Goal: Information Seeking & Learning: Learn about a topic

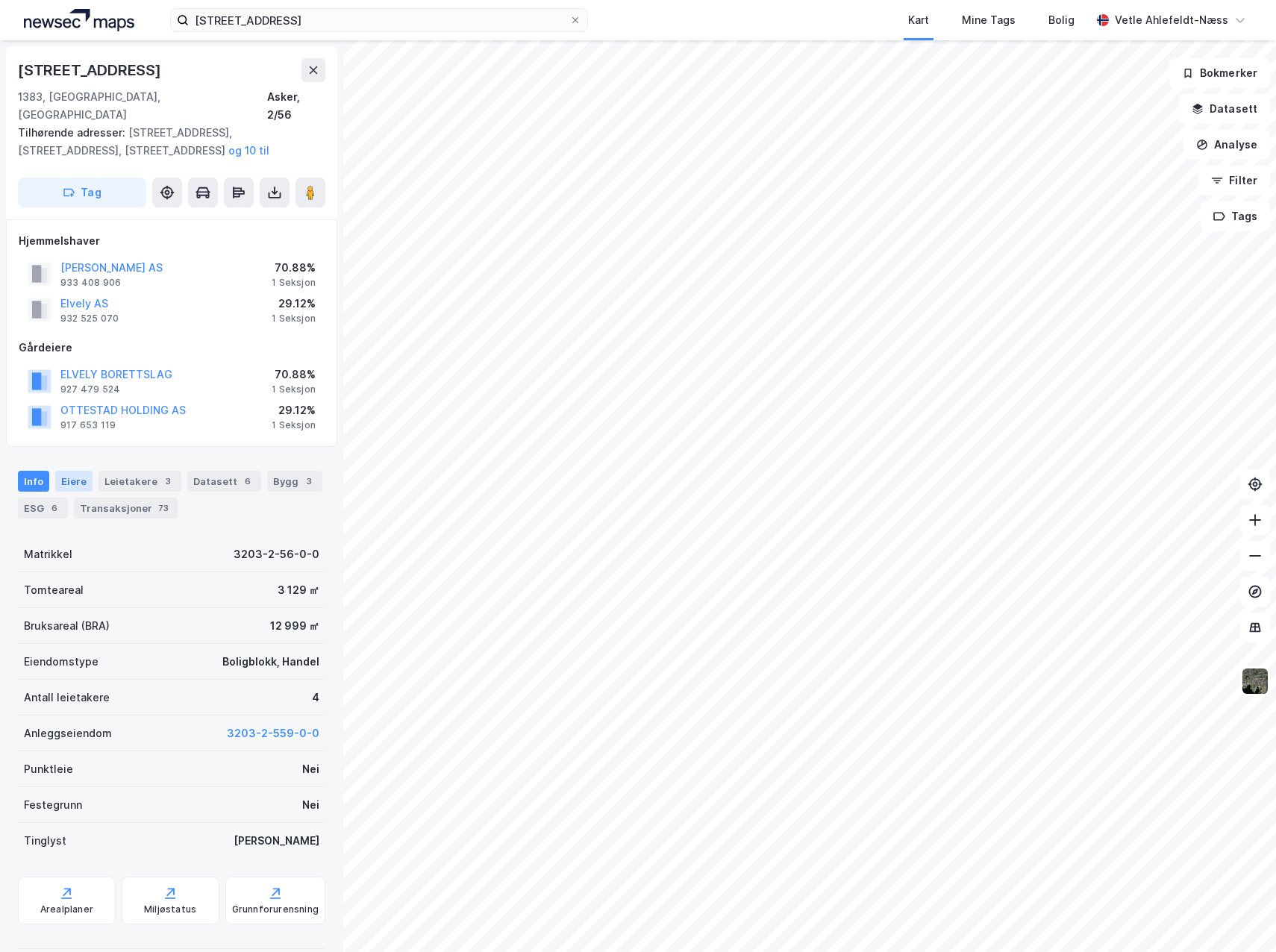
click at [79, 471] on div "Eiere" at bounding box center [74, 481] width 37 height 21
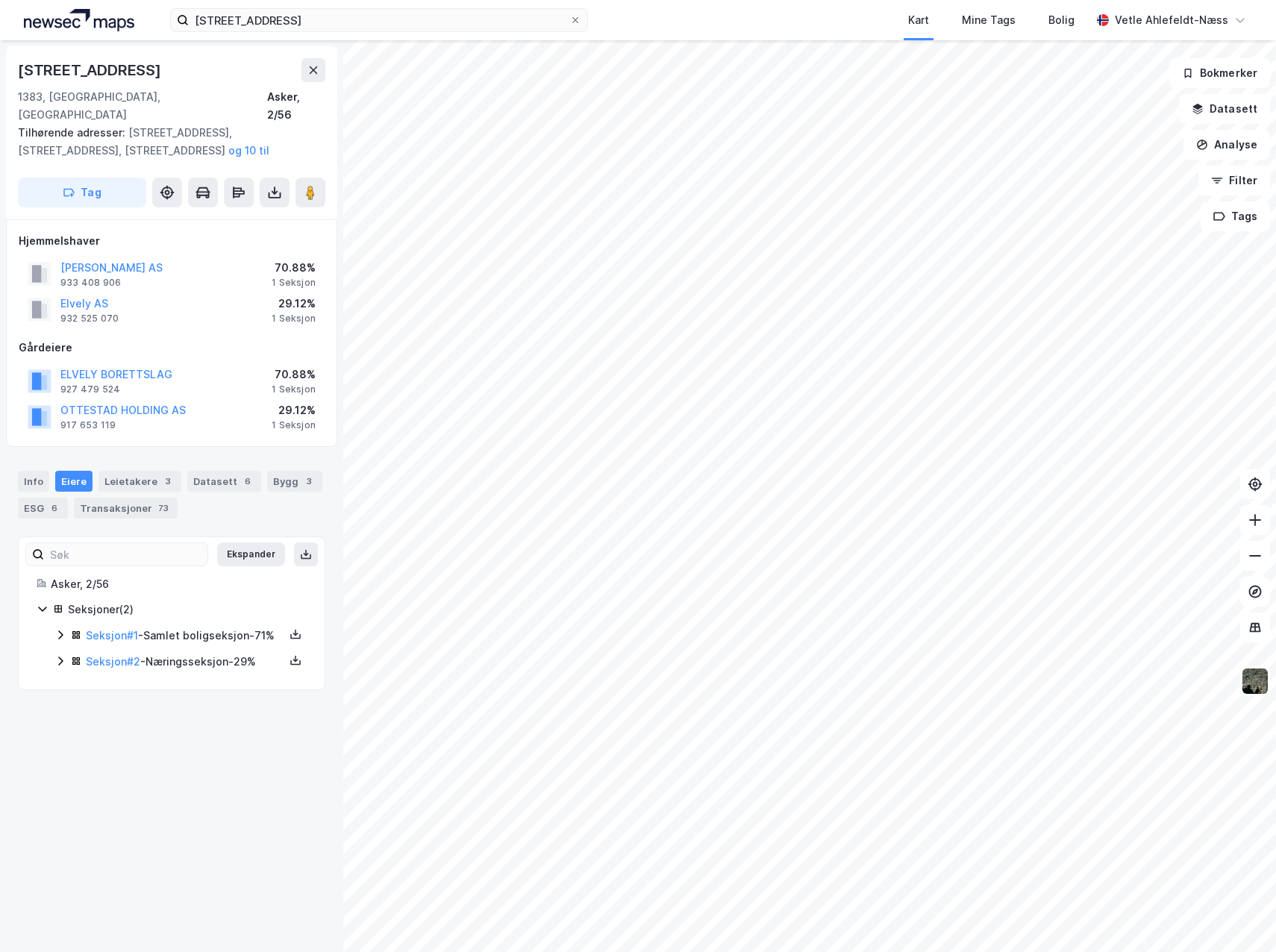
click at [60, 629] on icon at bounding box center [60, 635] width 12 height 12
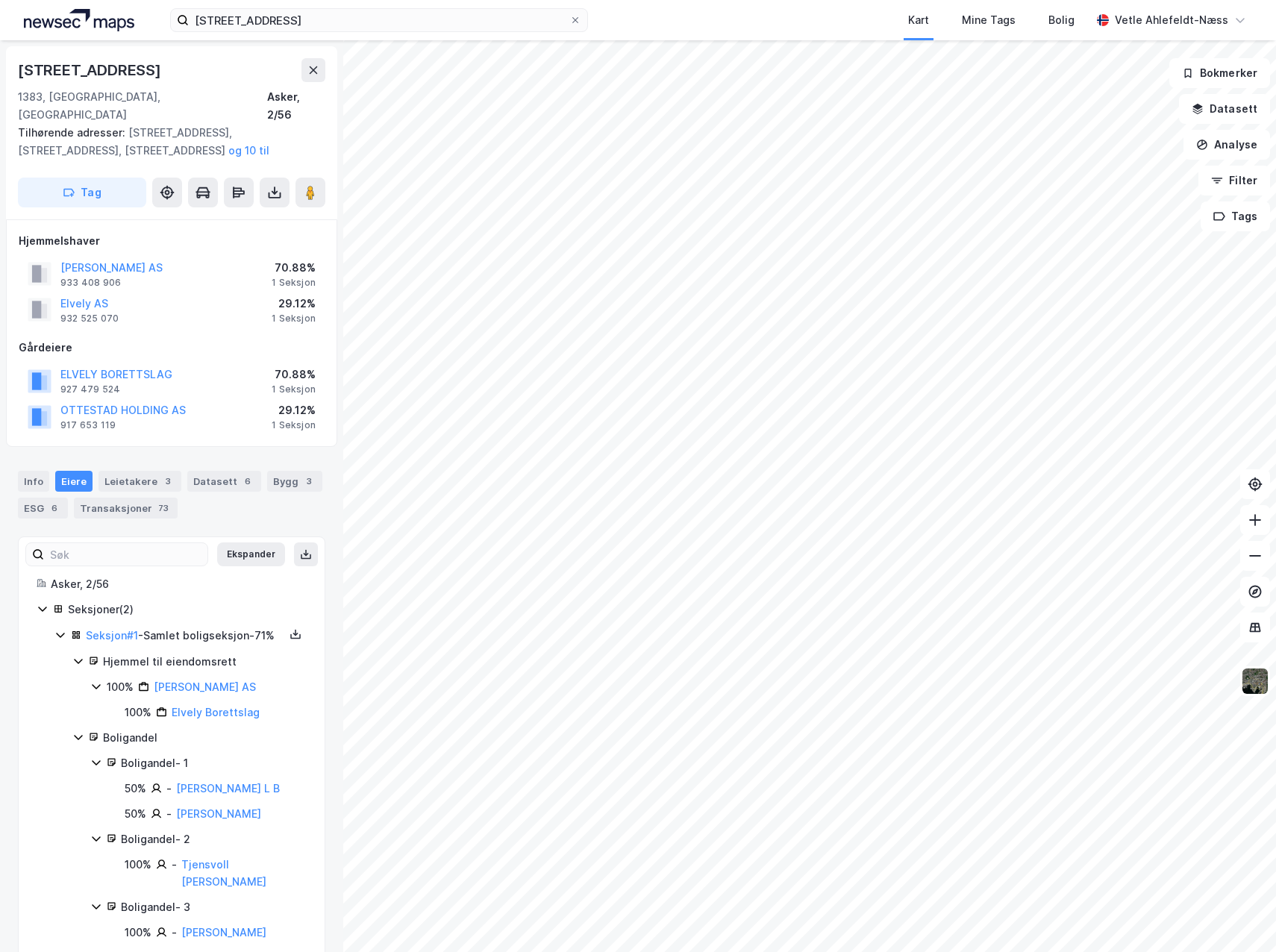
click at [62, 629] on icon at bounding box center [60, 635] width 12 height 12
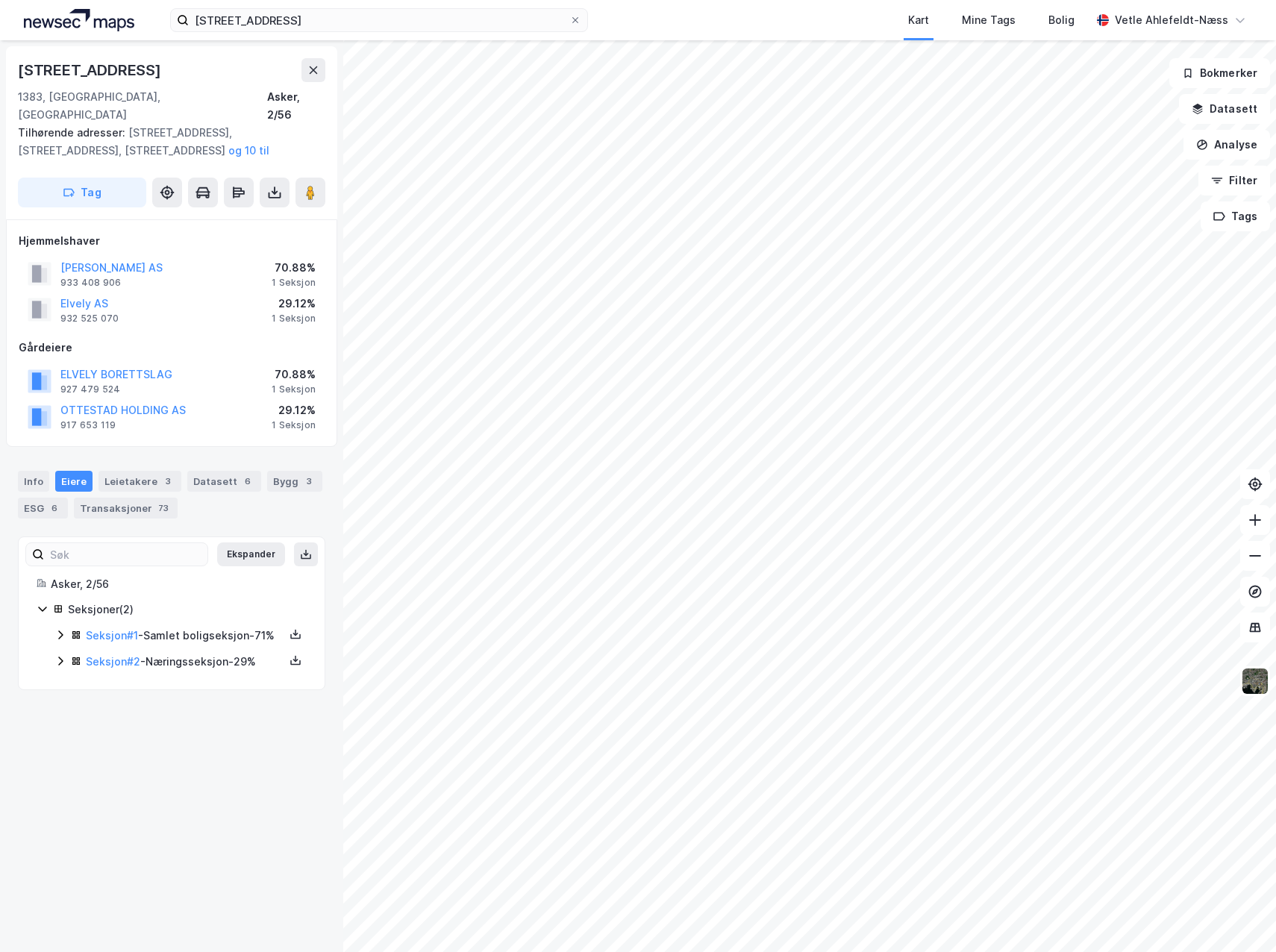
click at [64, 663] on icon at bounding box center [60, 662] width 12 height 12
click at [116, 740] on icon at bounding box center [114, 738] width 12 height 12
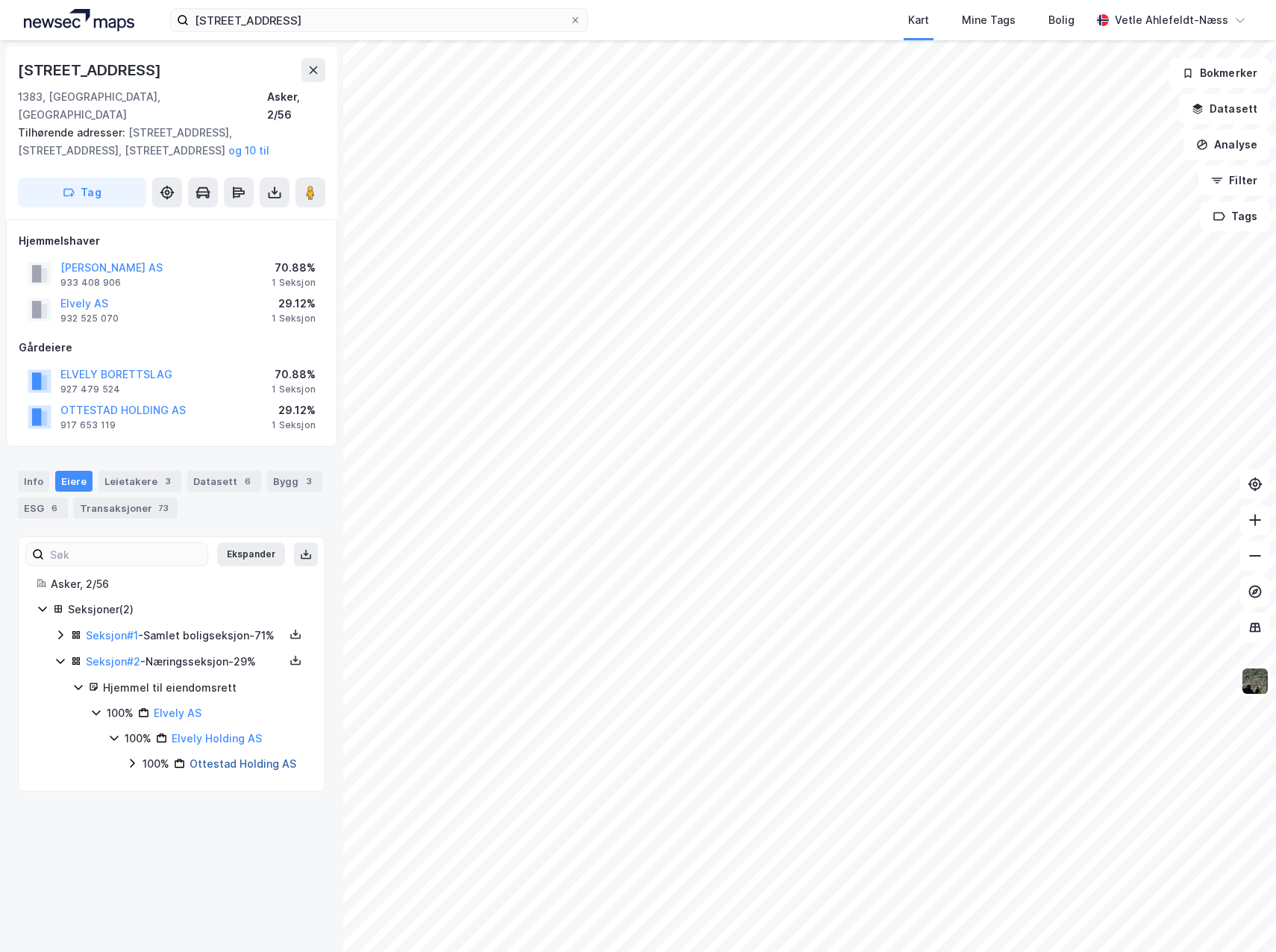
click at [246, 768] on link "Ottestad Holding AS" at bounding box center [243, 763] width 107 height 13
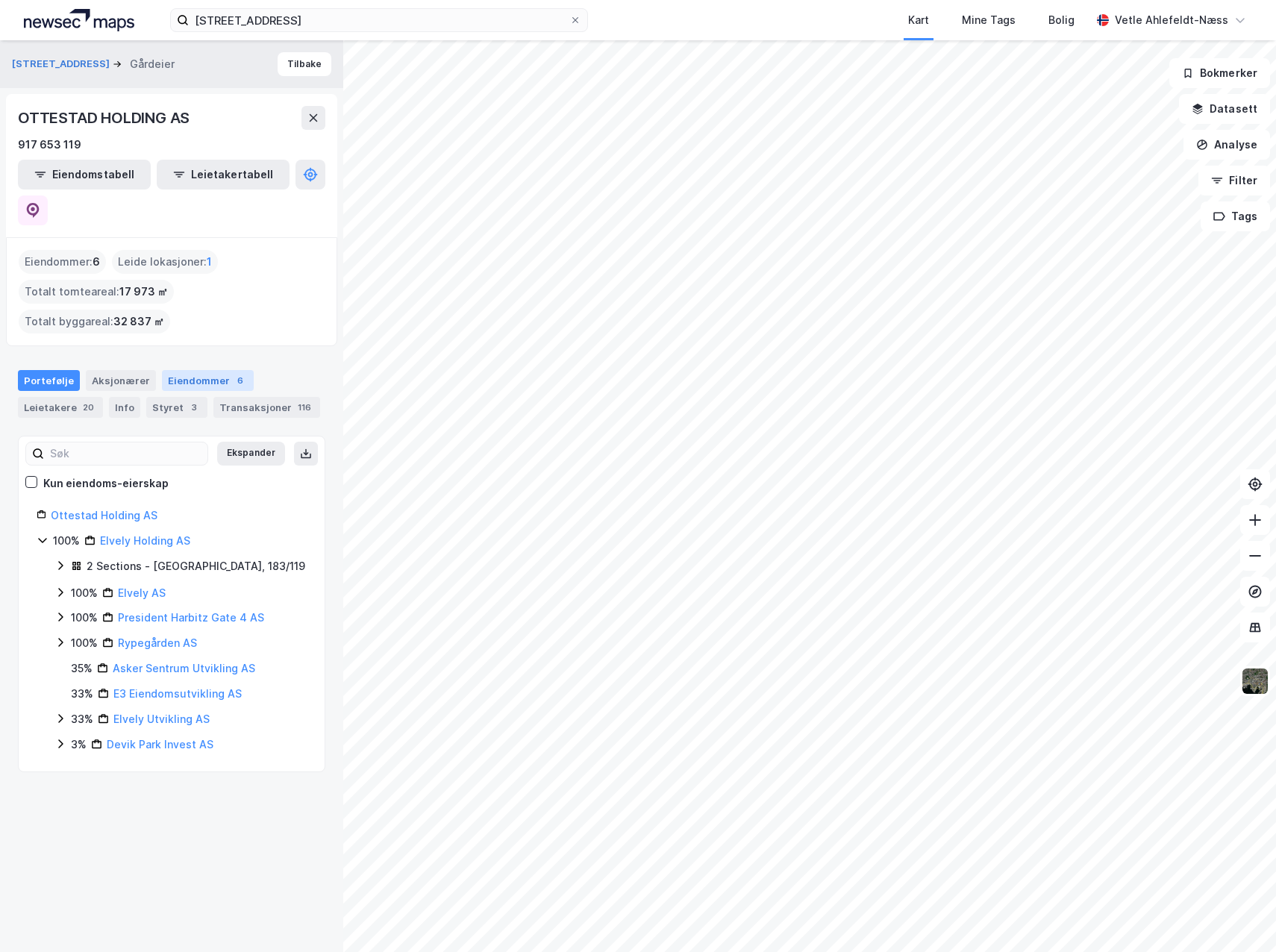
click at [203, 370] on div "Eiendommer 6" at bounding box center [207, 380] width 92 height 21
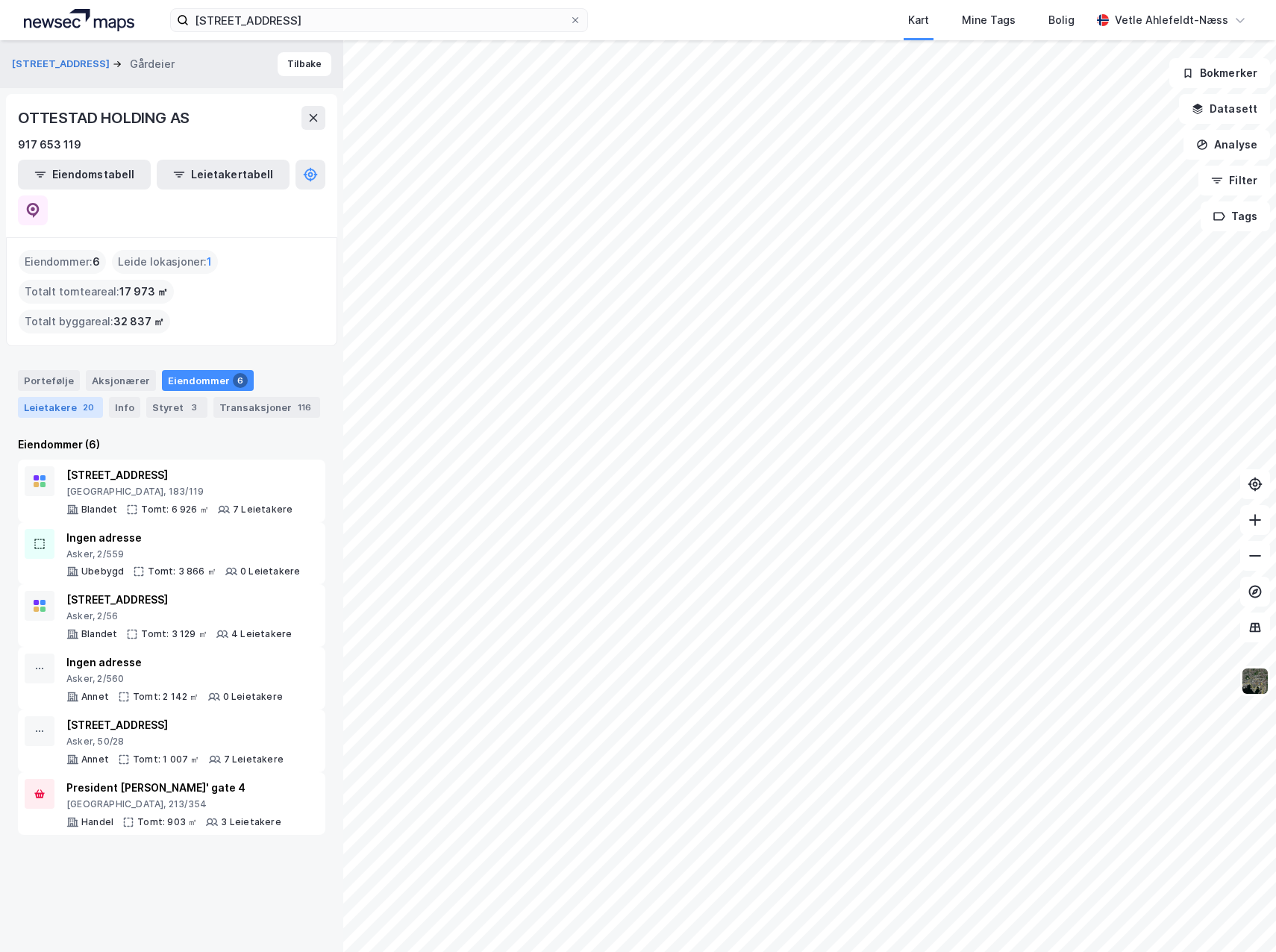
click at [88, 400] on div "20" at bounding box center [88, 408] width 17 height 15
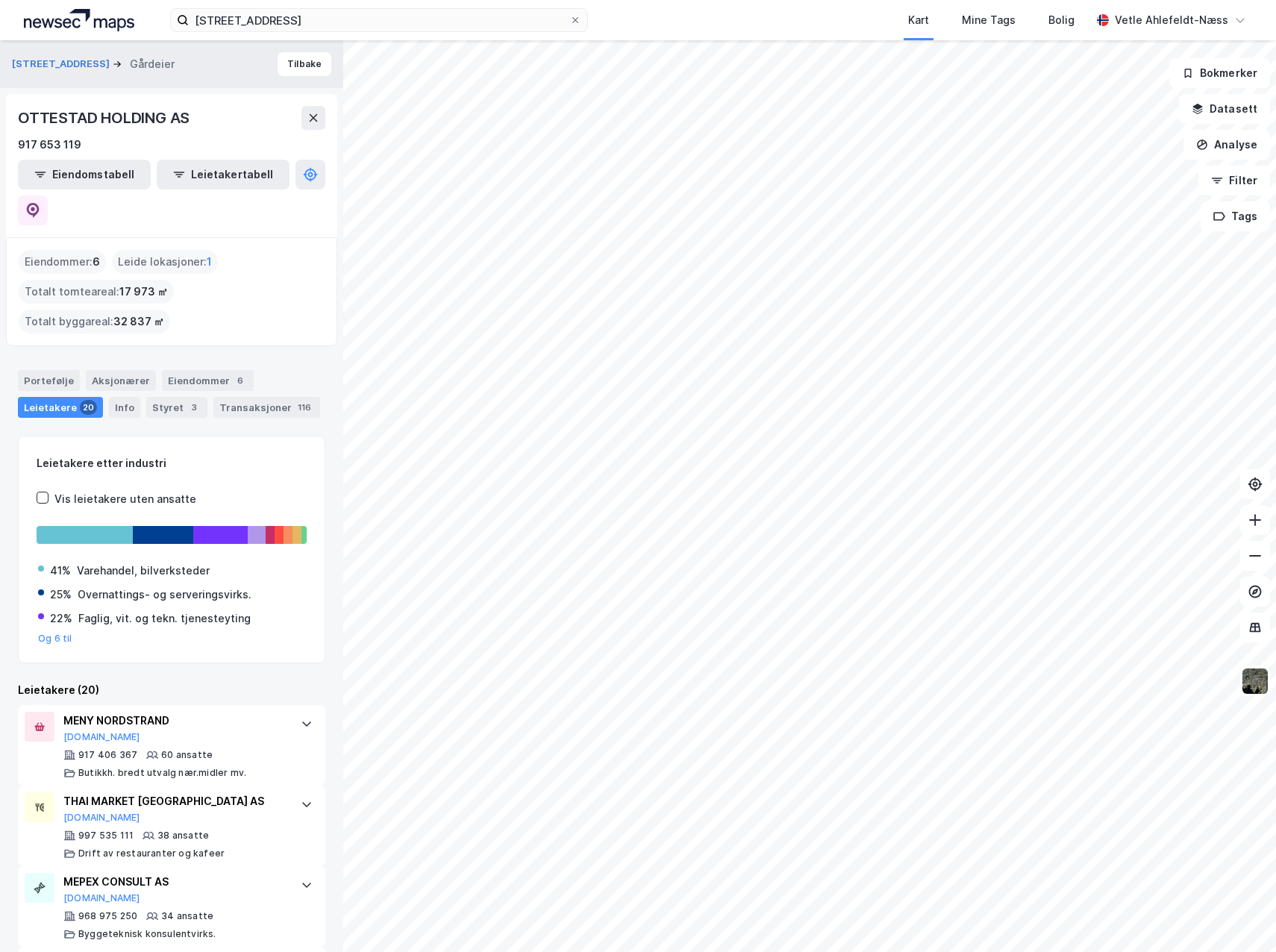
click at [138, 370] on div "Portefølje Aksjonærer Eiendommer 6 Leietakere 20 Info Styret 3 Transaksjoner 116" at bounding box center [171, 394] width 307 height 48
click at [129, 370] on div "Aksjonærer" at bounding box center [121, 380] width 71 height 21
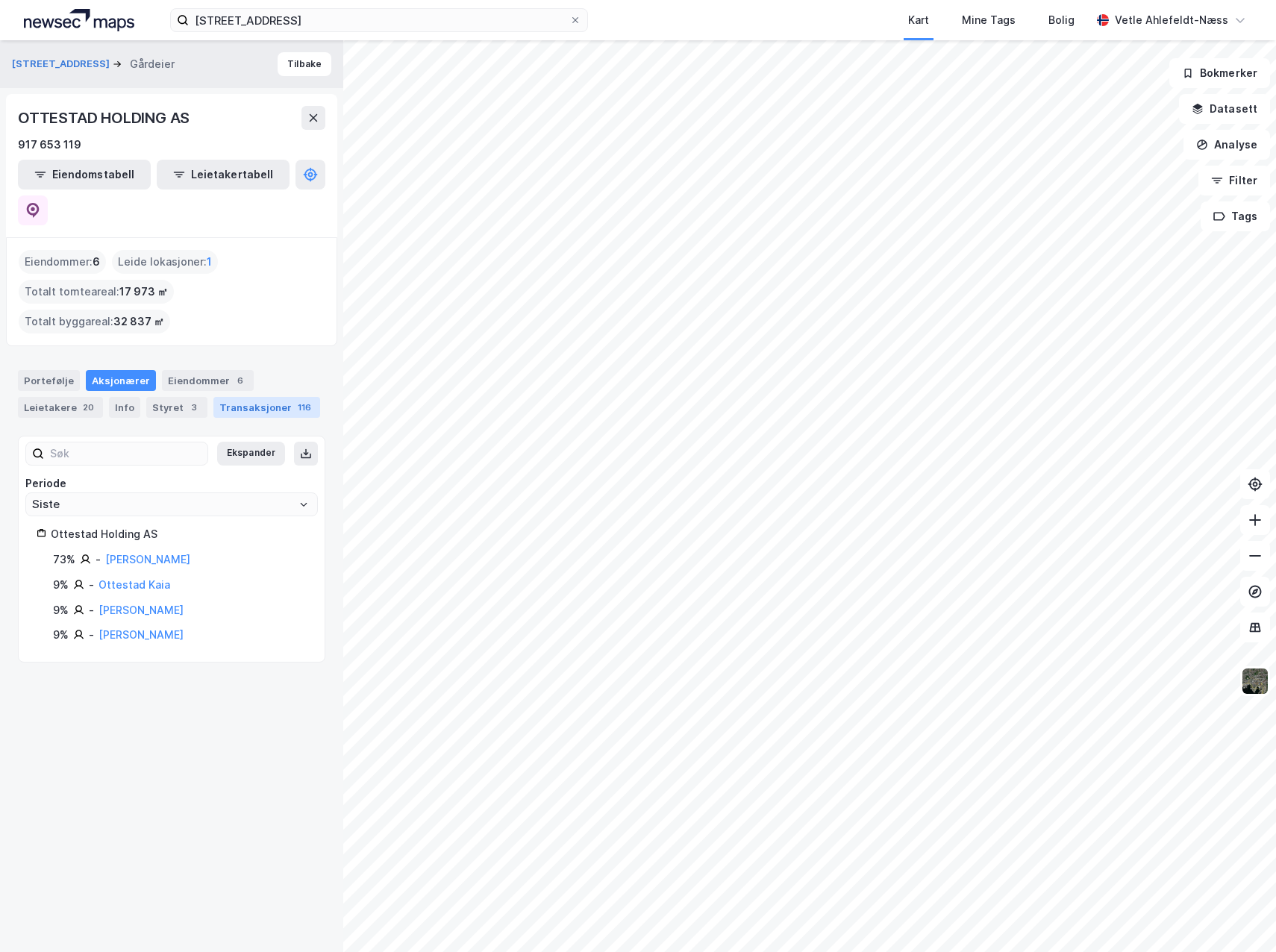
click at [265, 397] on div "Transaksjoner 116" at bounding box center [266, 407] width 107 height 21
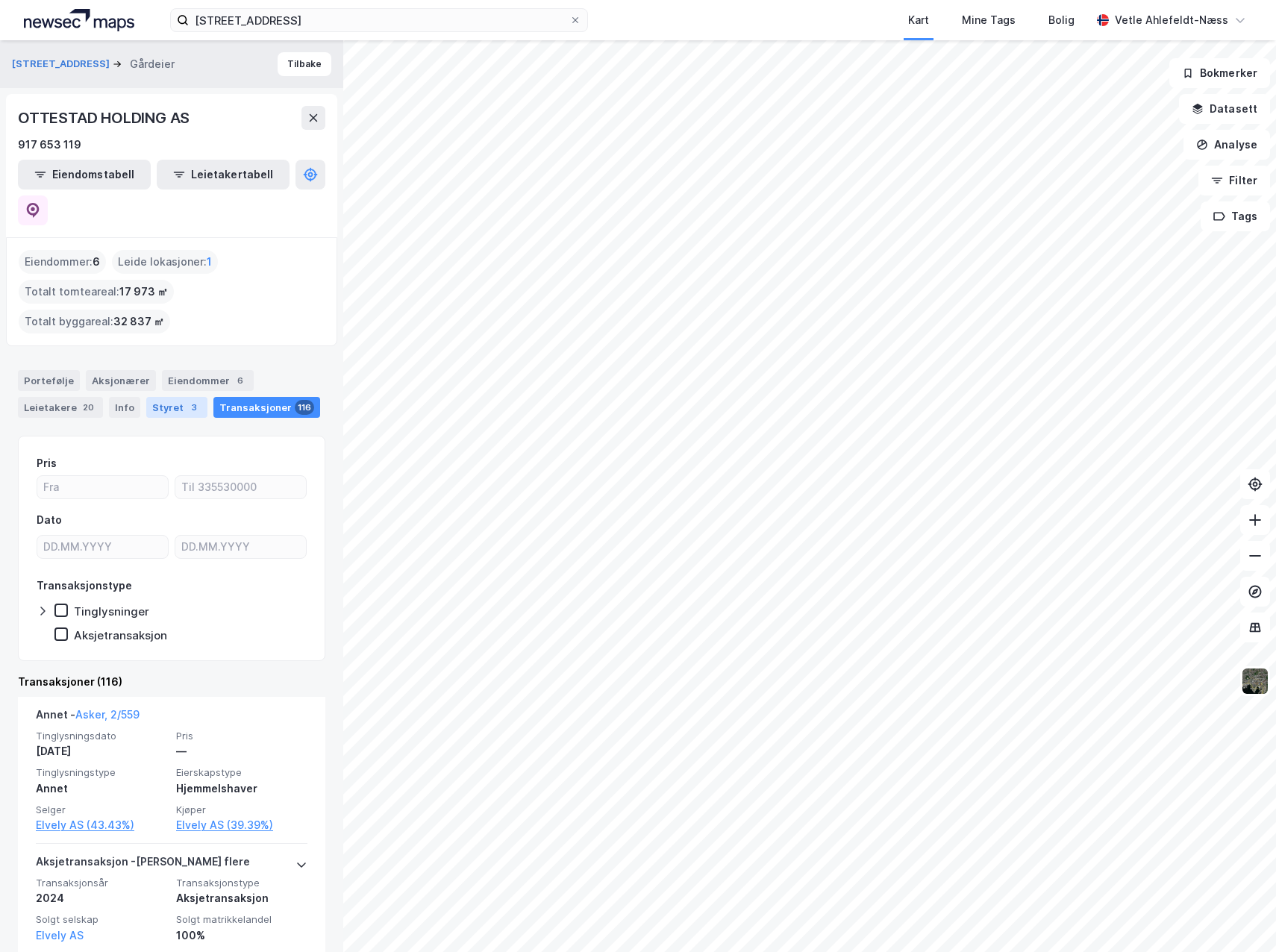
click at [164, 397] on div "Styret 3" at bounding box center [176, 407] width 61 height 21
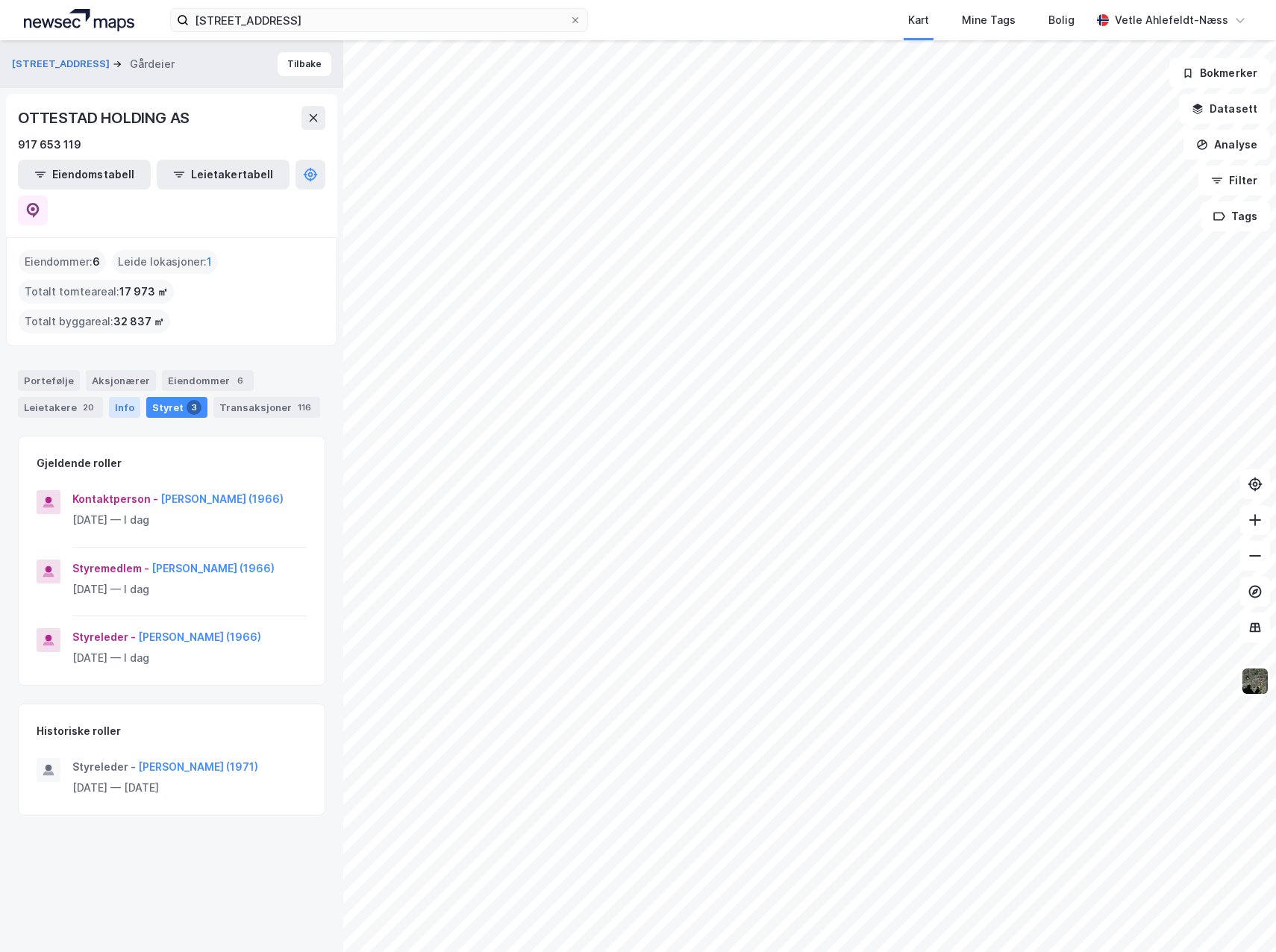
click at [117, 397] on div "Info" at bounding box center [124, 407] width 31 height 21
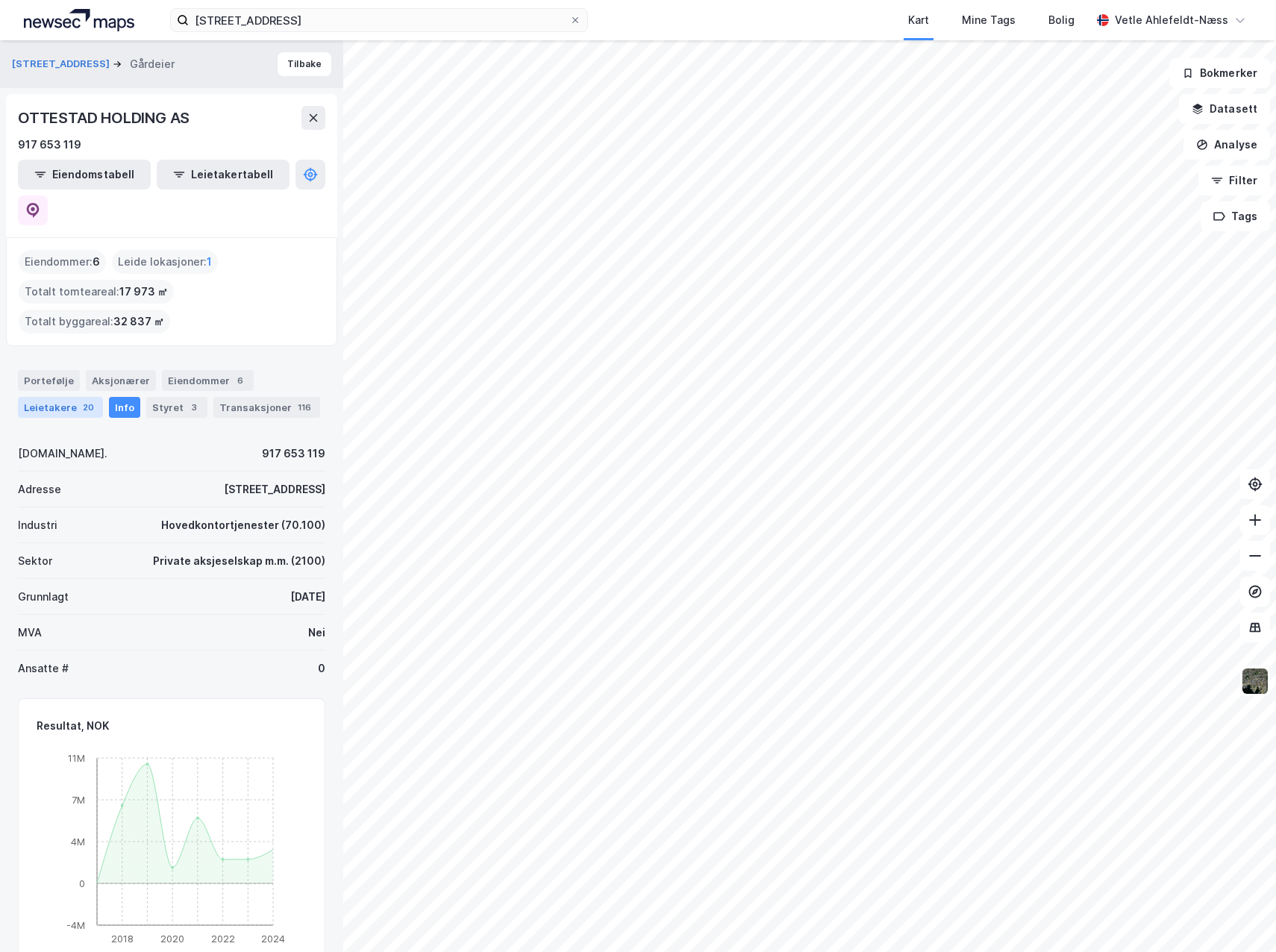
click at [78, 397] on div "Leietakere 20" at bounding box center [60, 407] width 85 height 21
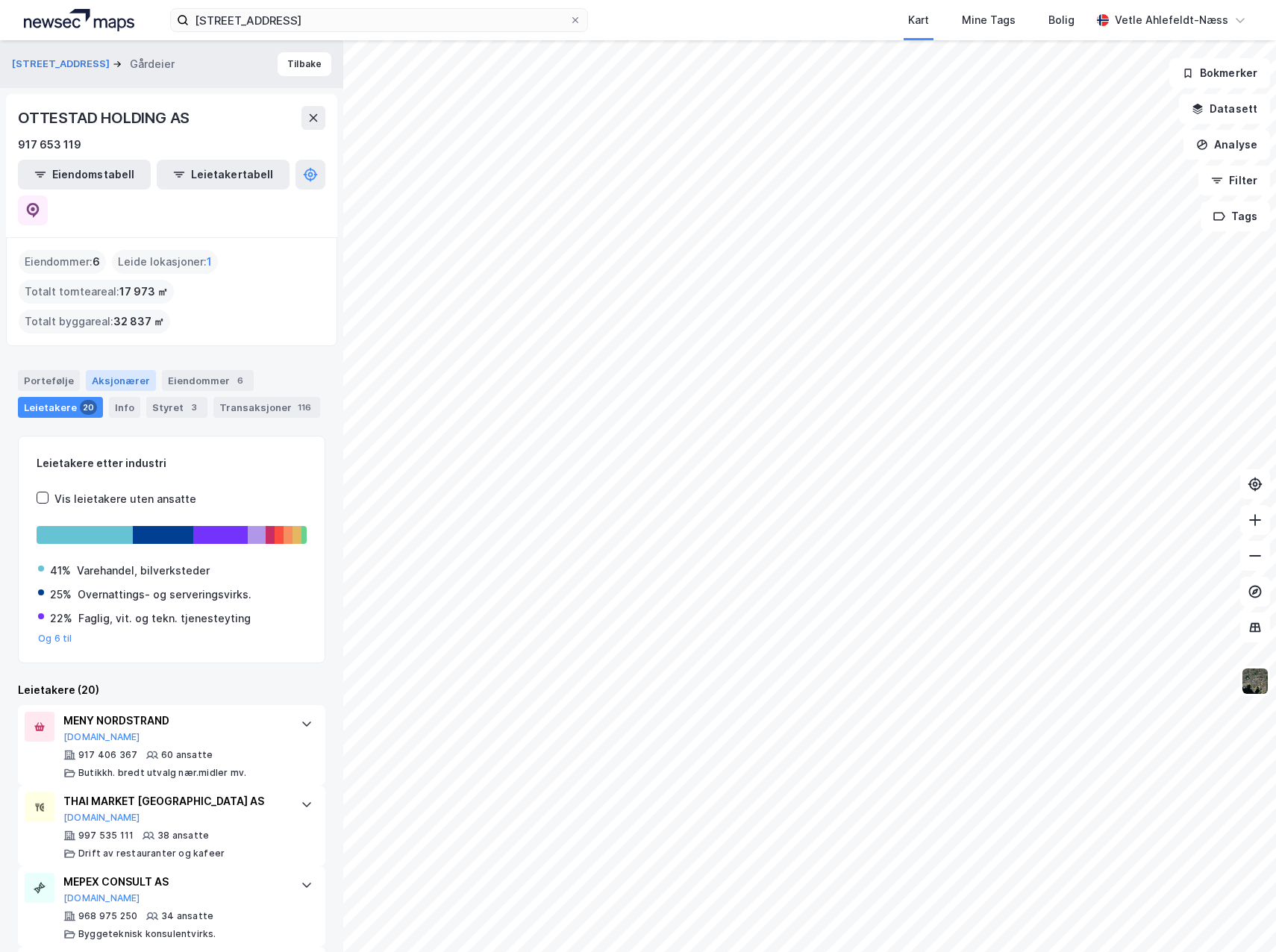
click at [116, 370] on div "Aksjonærer" at bounding box center [121, 380] width 71 height 21
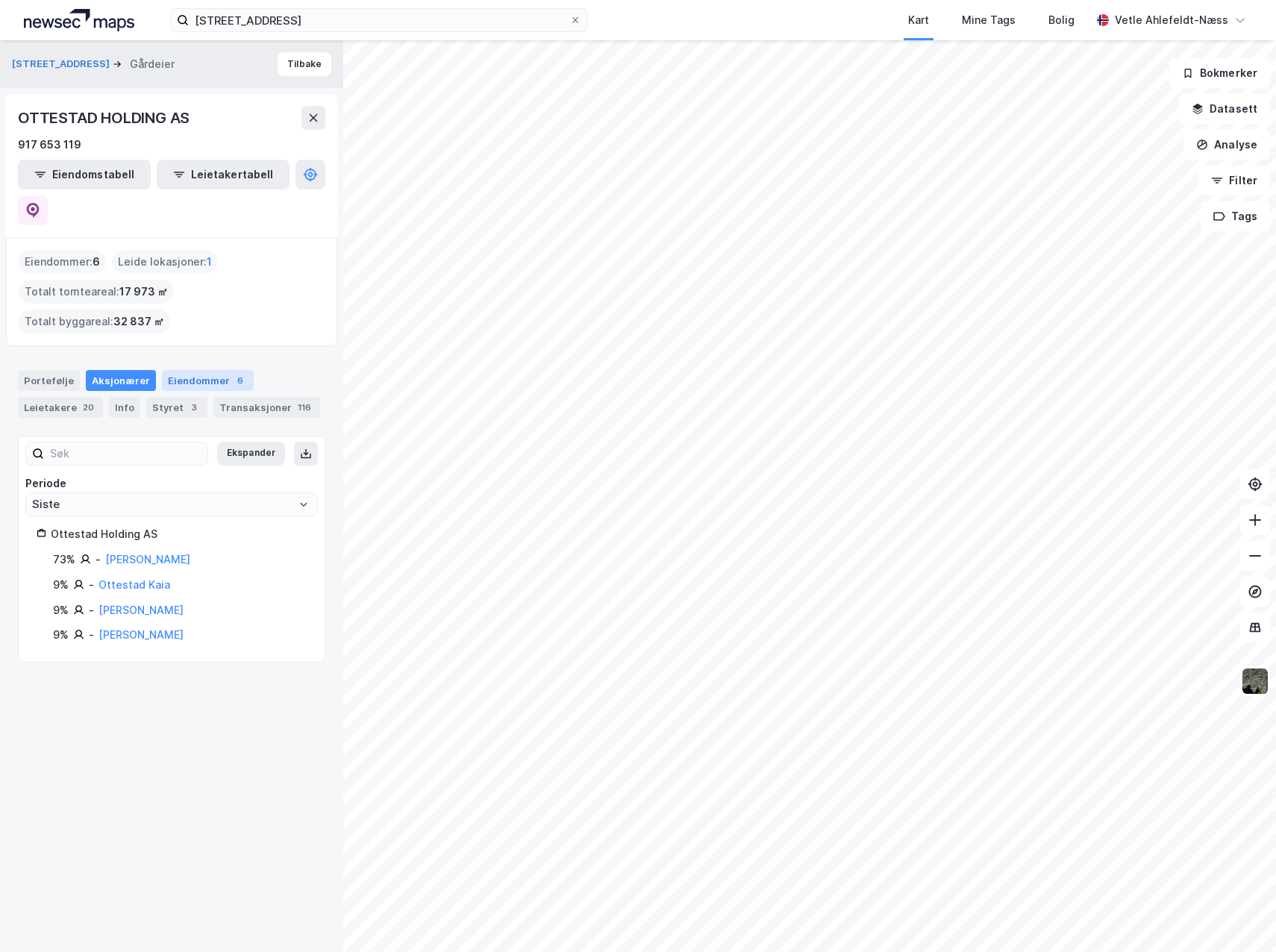
click at [184, 370] on div "Eiendommer 6" at bounding box center [207, 380] width 92 height 21
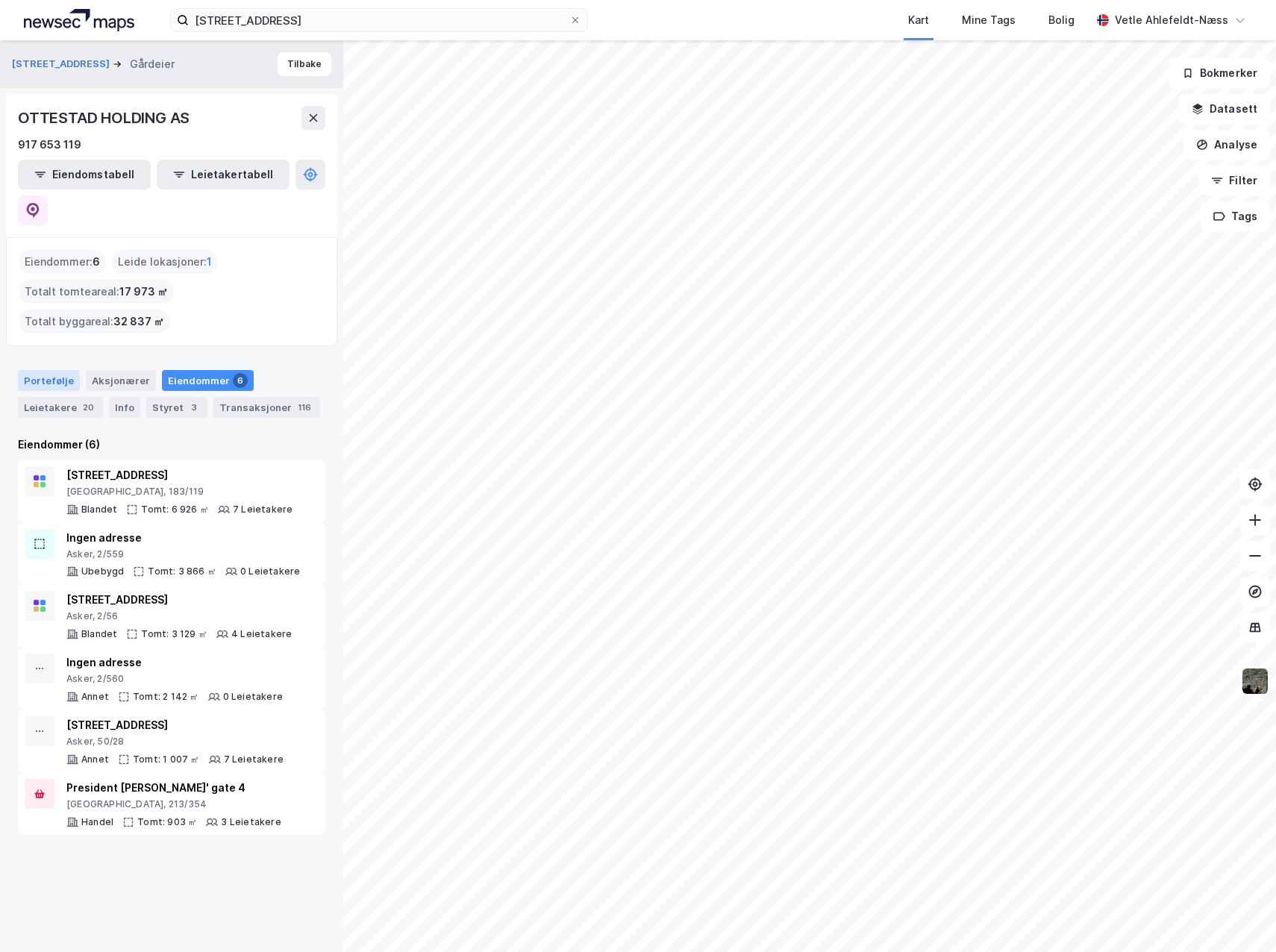
click at [63, 370] on div "Portefølje" at bounding box center [49, 380] width 62 height 21
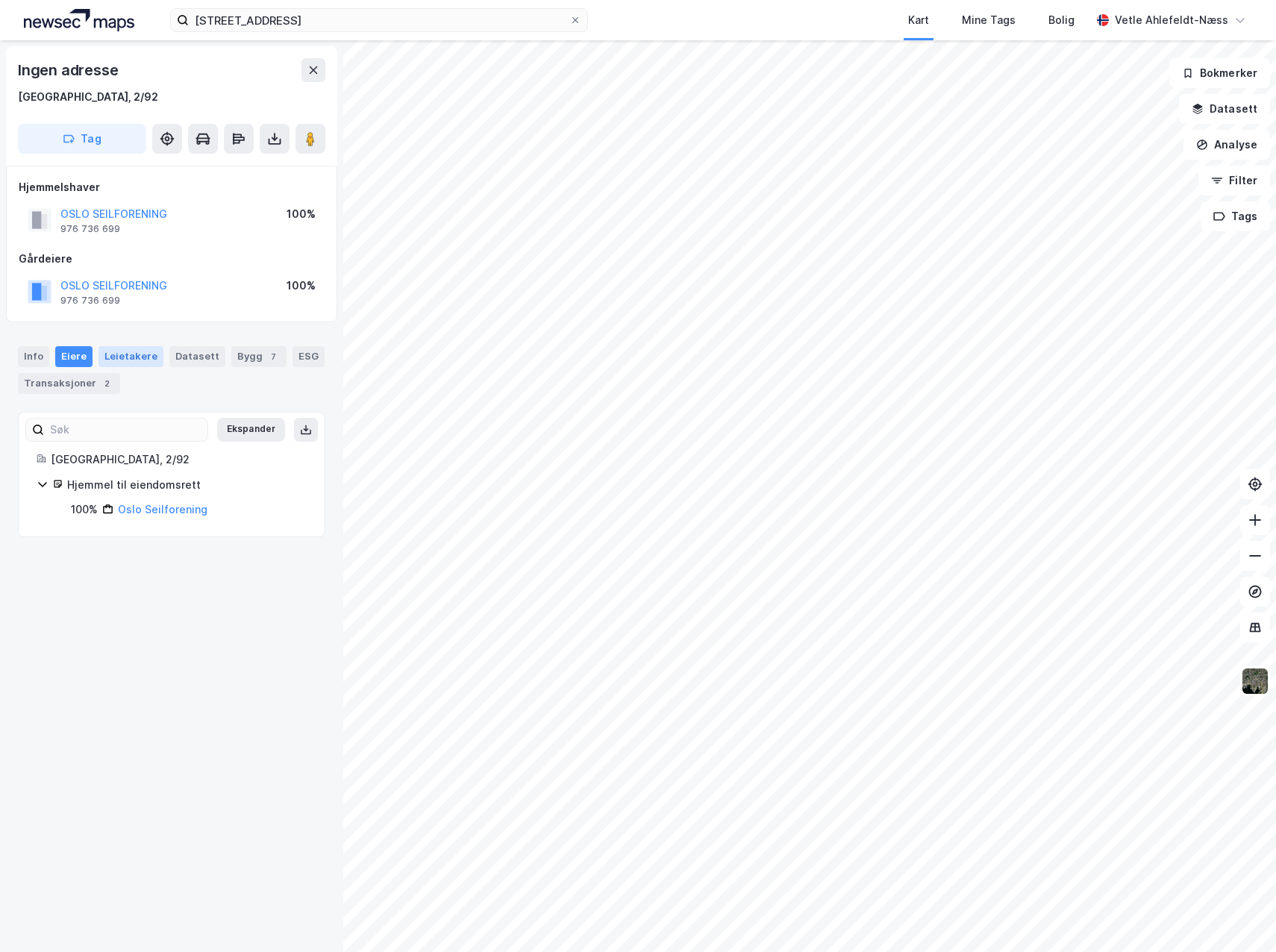
click at [122, 353] on div "Leietakere" at bounding box center [130, 357] width 65 height 21
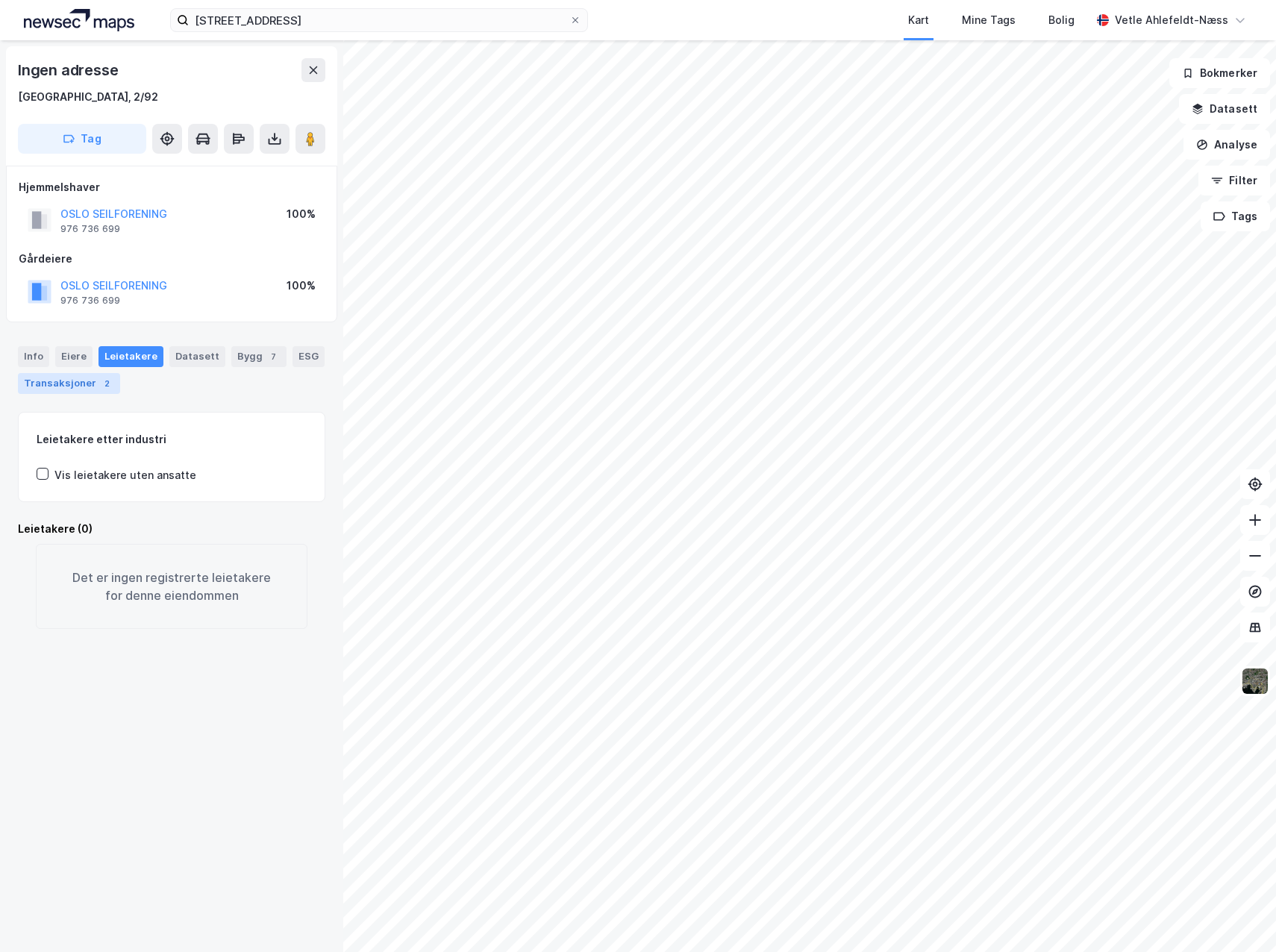
click at [99, 390] on div "2" at bounding box center [107, 384] width 15 height 15
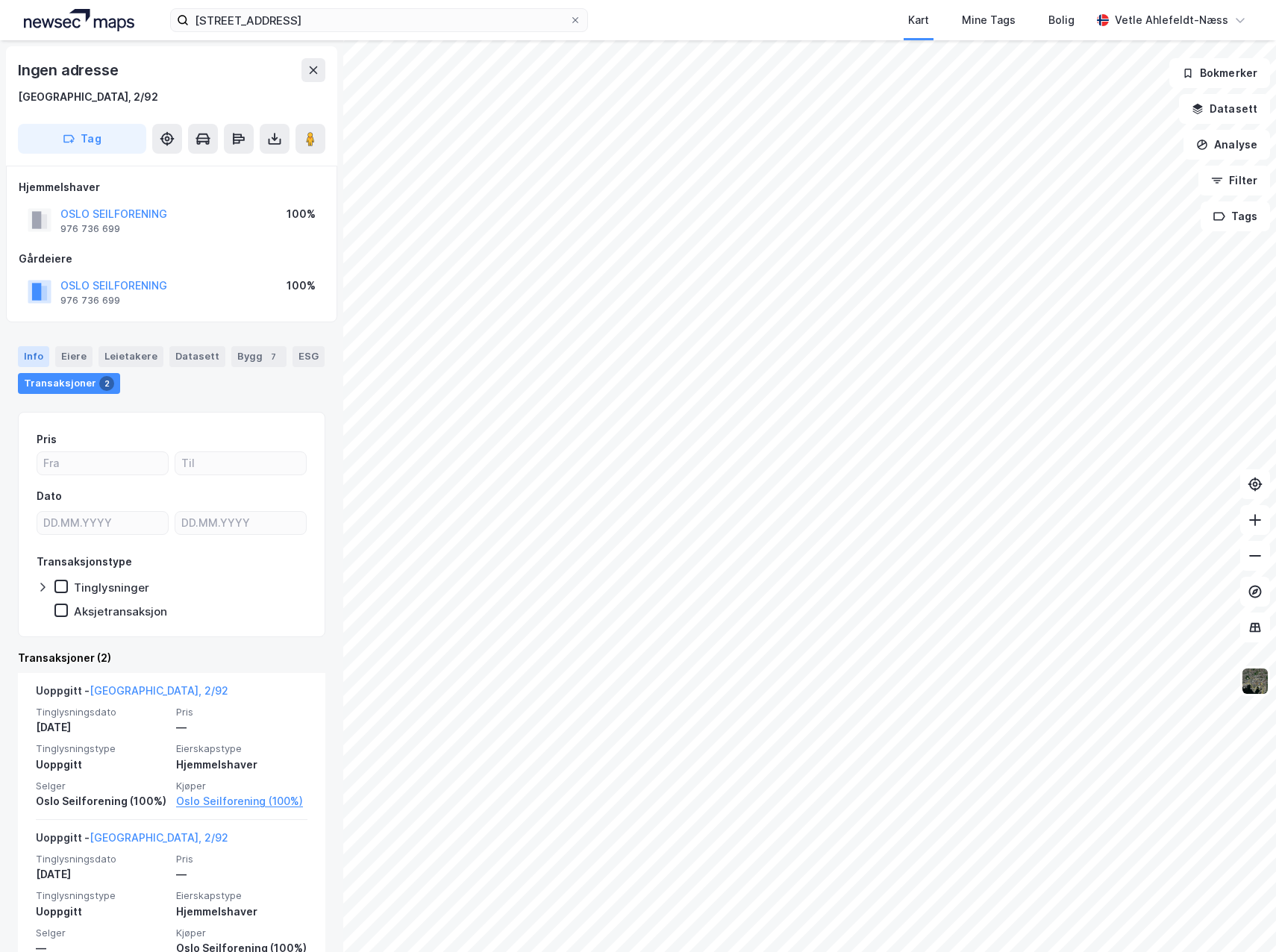
click at [24, 365] on div "Info" at bounding box center [33, 357] width 31 height 21
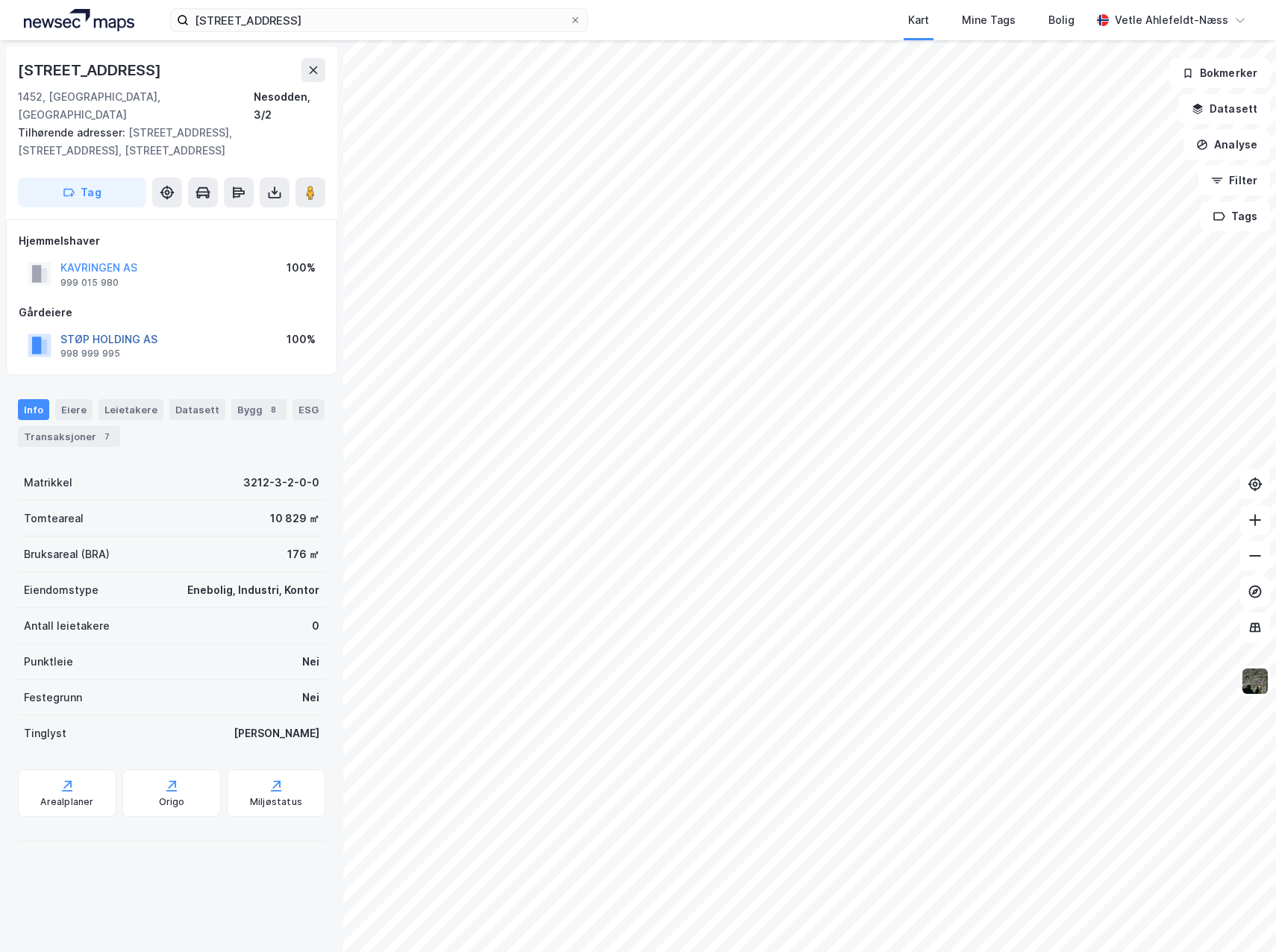
click at [0, 0] on button "STØP HOLDING AS" at bounding box center [0, 0] width 0 height 0
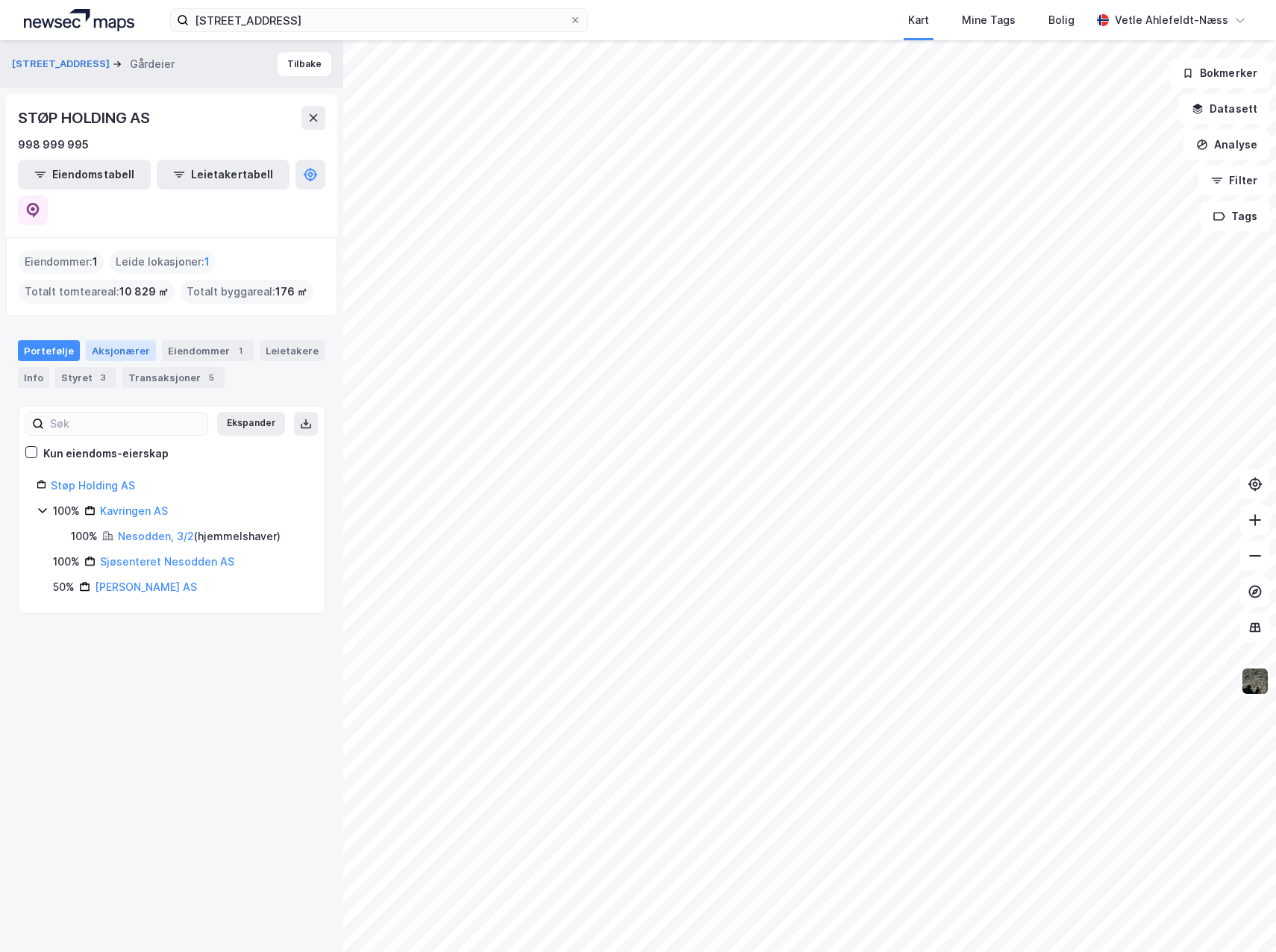
click at [119, 340] on div "Aksjonærer" at bounding box center [121, 350] width 71 height 21
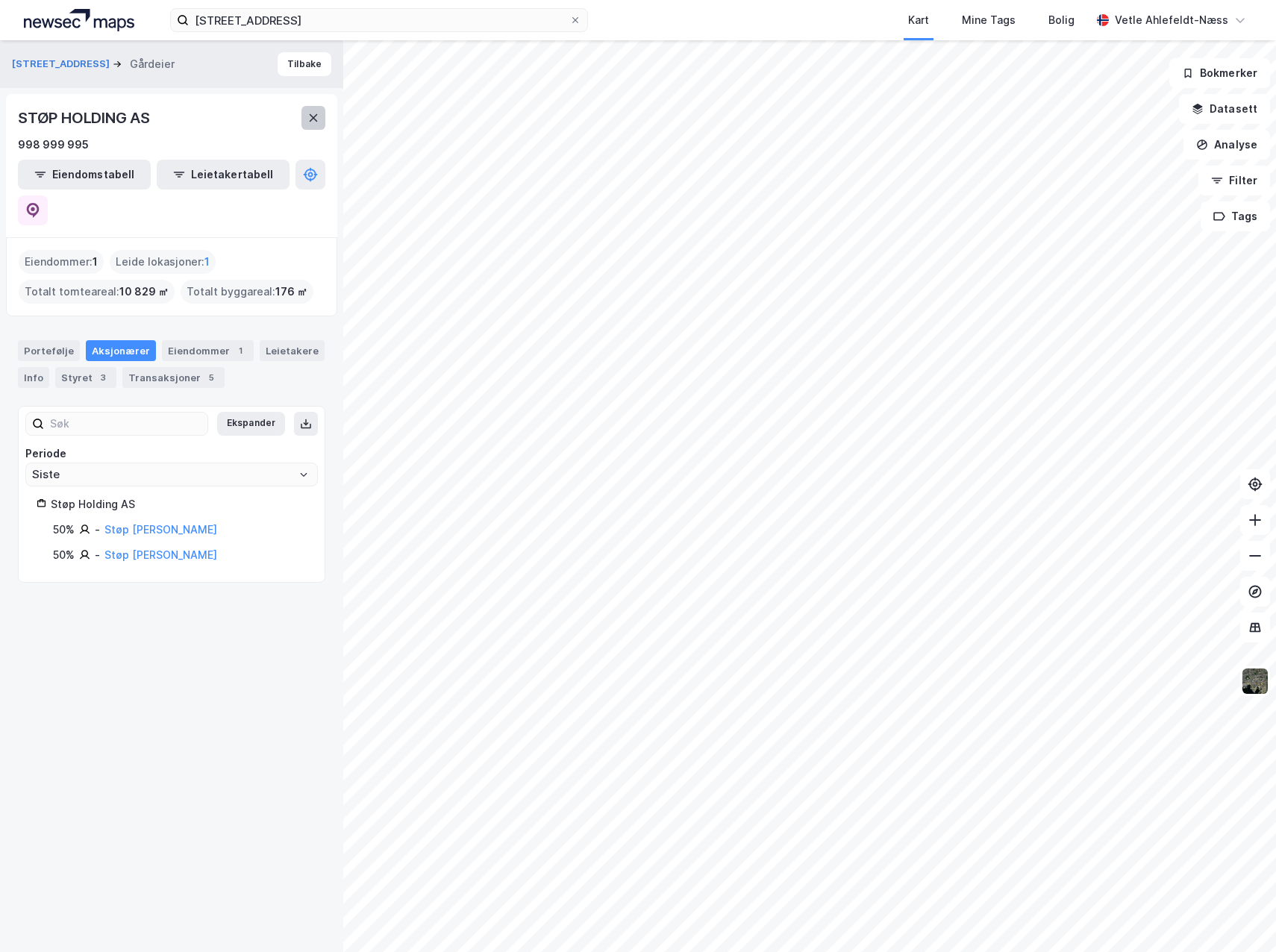
click at [320, 125] on button at bounding box center [313, 118] width 24 height 24
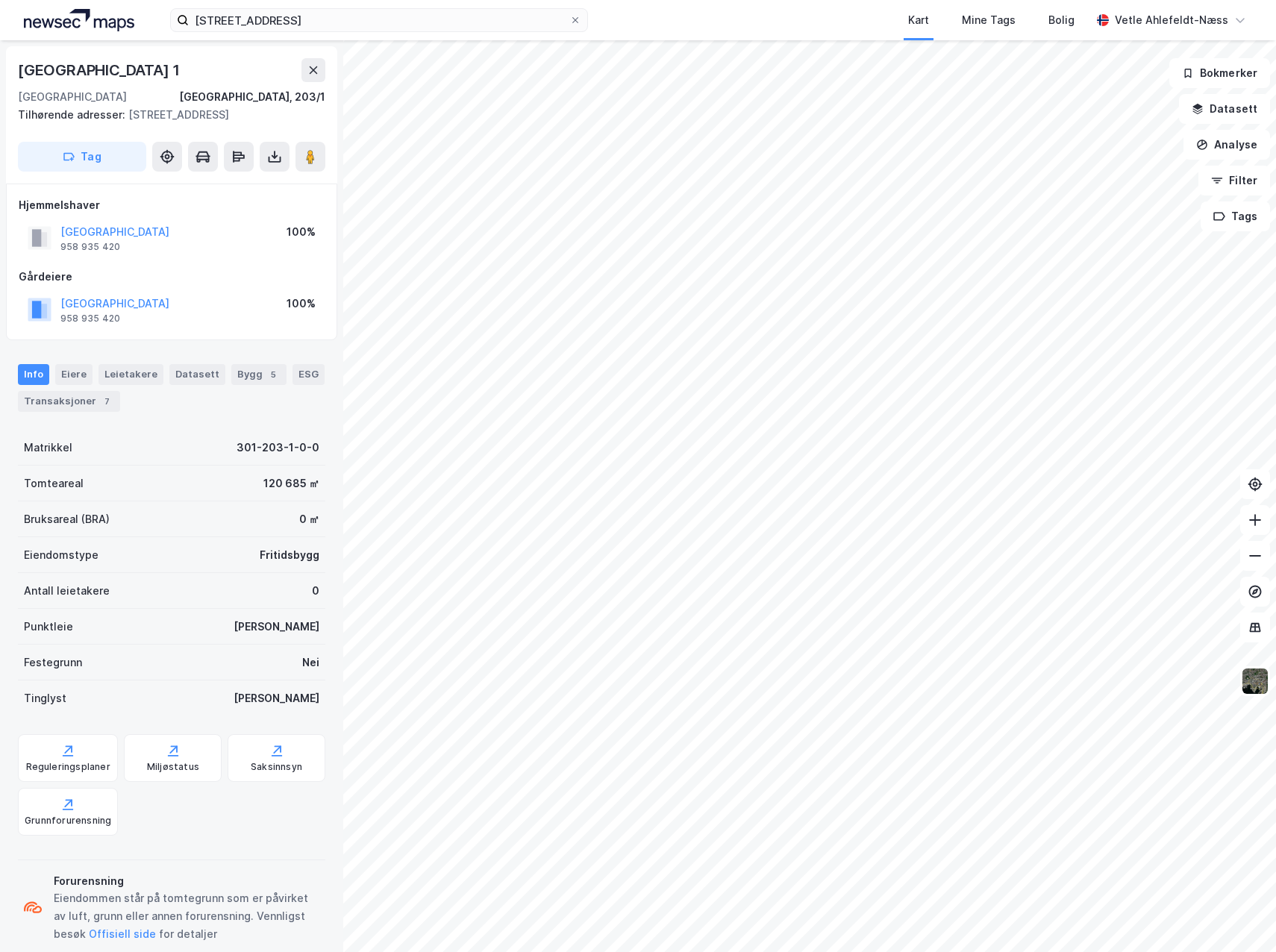
scroll to position [2, 0]
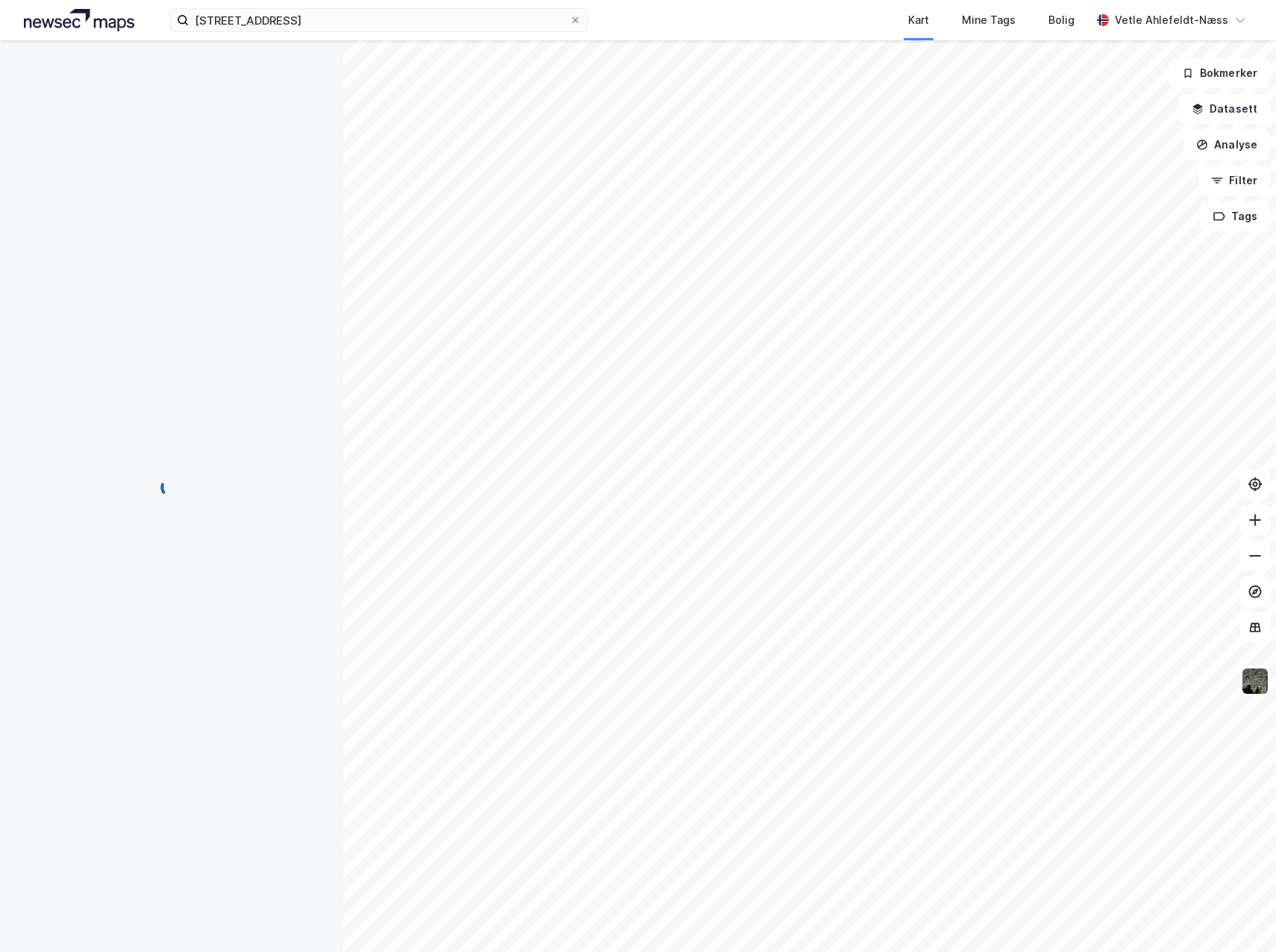
scroll to position [2, 0]
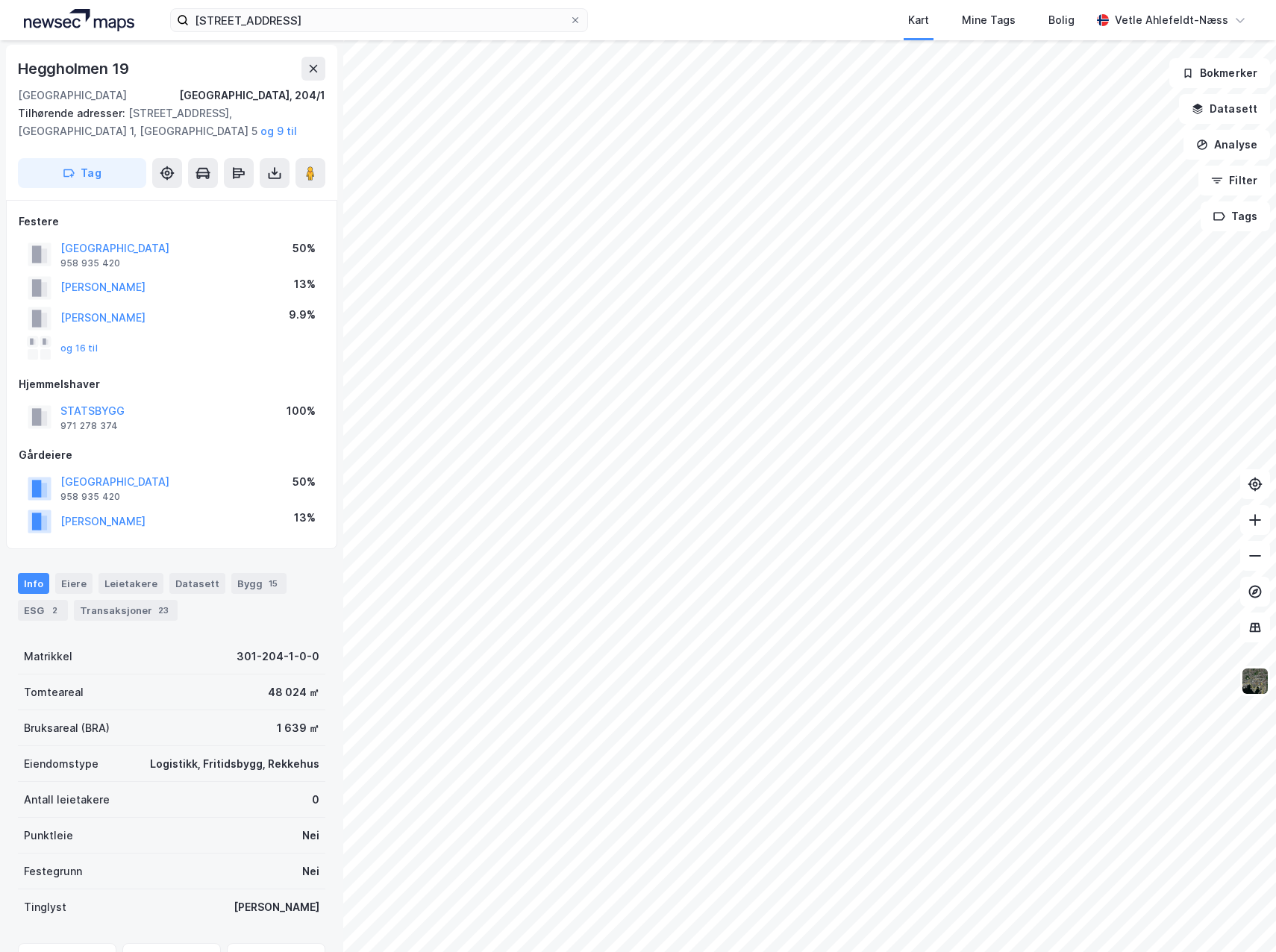
scroll to position [2, 0]
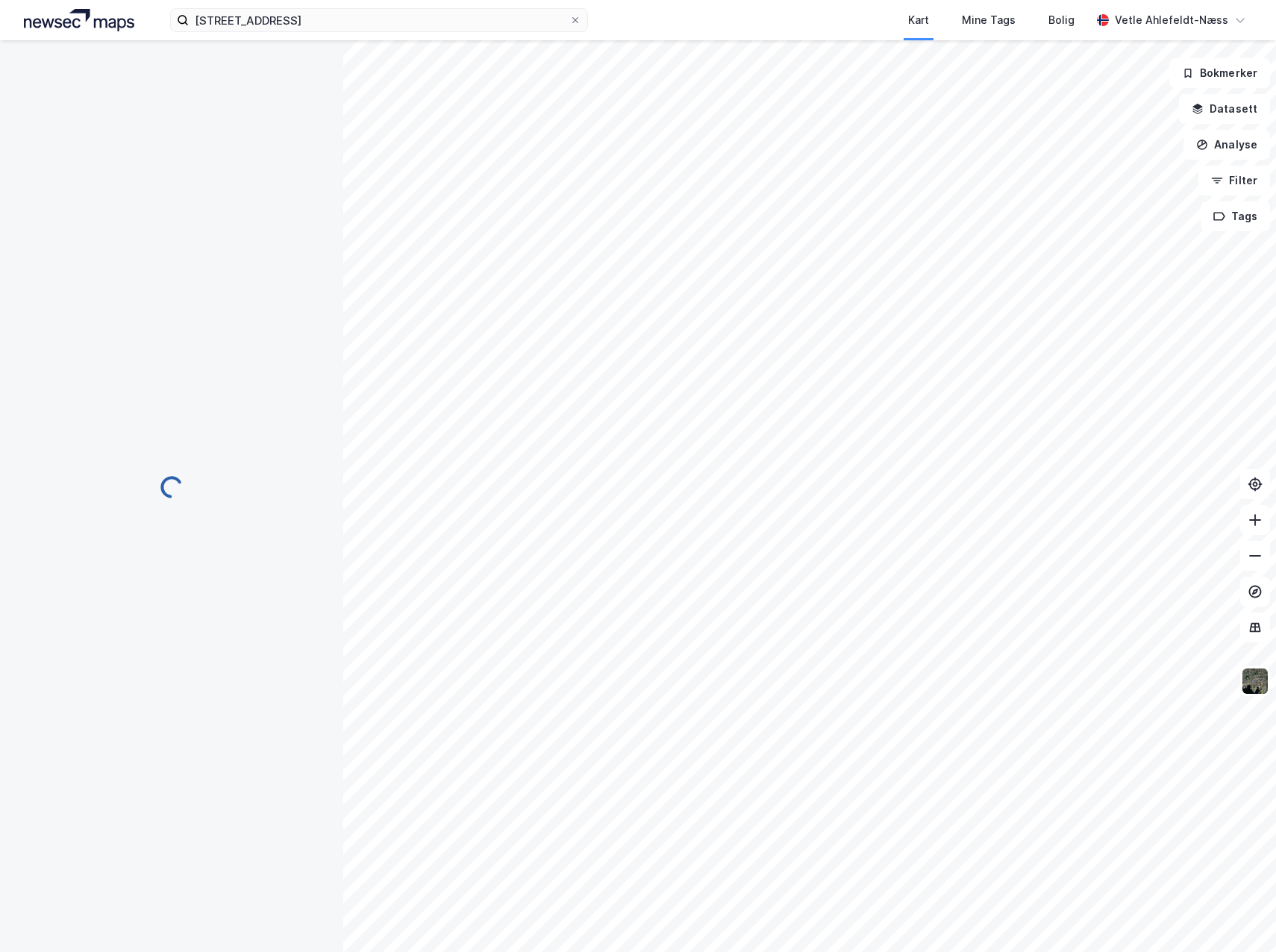
scroll to position [2, 0]
click at [555, 339] on div "[GEOGRAPHIC_DATA], 196/3" at bounding box center [594, 342] width 225 height 12
